Goal: Transaction & Acquisition: Purchase product/service

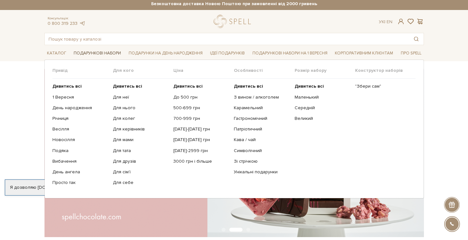
click at [95, 54] on link "Подарункові набори" at bounding box center [97, 53] width 52 height 10
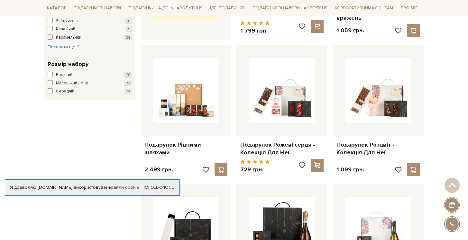
scroll to position [353, 0]
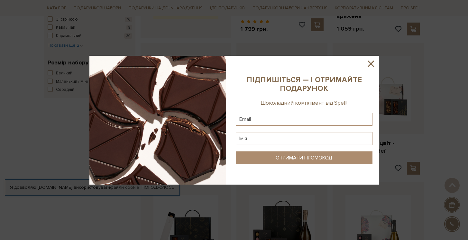
click at [369, 63] on icon at bounding box center [371, 63] width 6 height 6
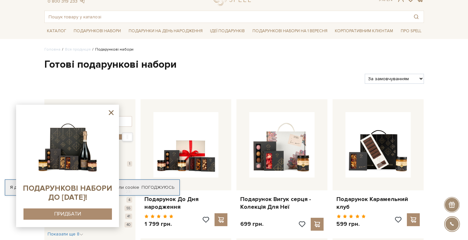
scroll to position [37, 0]
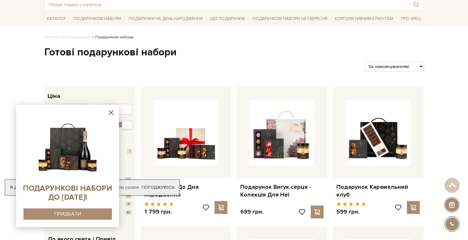
click at [117, 36] on li "Подарункові набори" at bounding box center [112, 37] width 43 height 6
click at [111, 111] on icon at bounding box center [111, 112] width 8 height 8
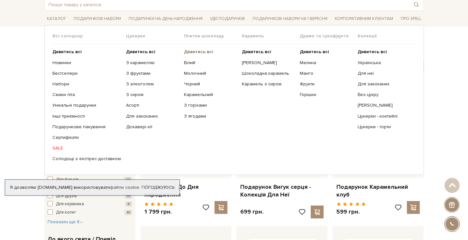
click at [198, 52] on b "Дивитись всі" at bounding box center [198, 51] width 29 height 5
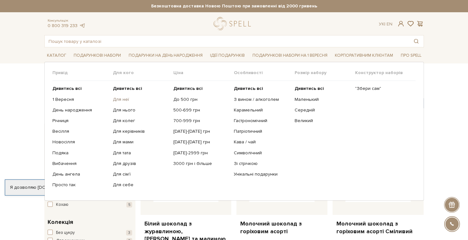
click at [120, 99] on link "Для неї" at bounding box center [141, 99] width 56 height 6
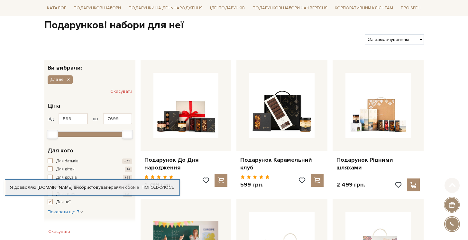
scroll to position [84, 0]
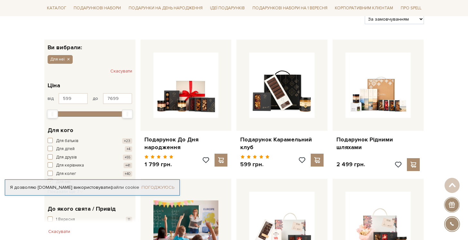
click at [155, 186] on link "Погоджуюсь" at bounding box center [157, 187] width 33 height 6
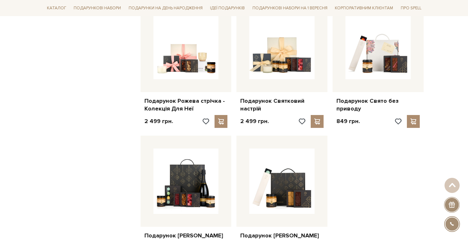
scroll to position [700, 0]
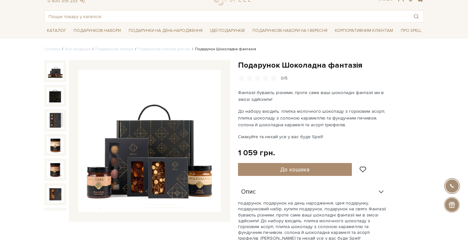
scroll to position [30, 0]
